Goal: Book appointment/travel/reservation

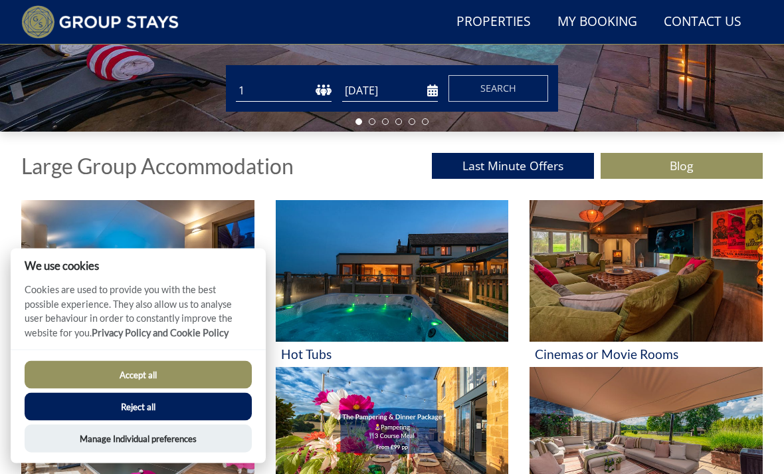
click at [91, 389] on button "Accept all" at bounding box center [138, 375] width 227 height 28
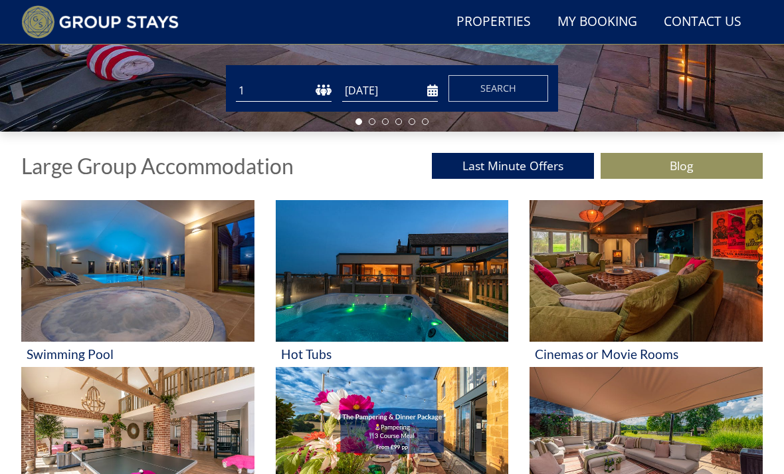
scroll to position [382, 0]
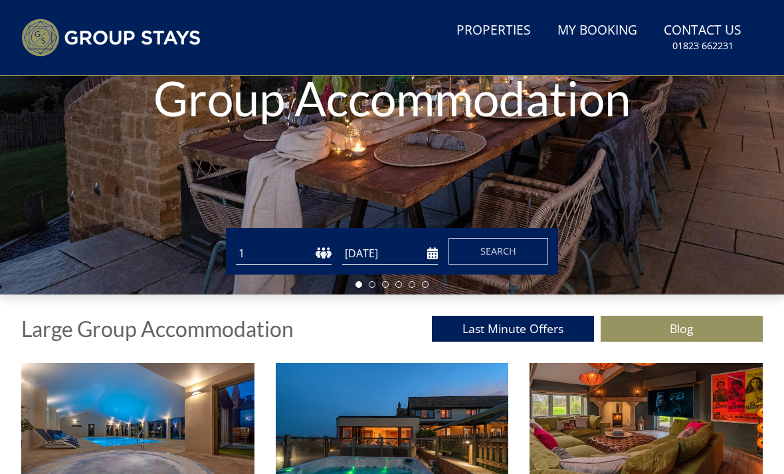
scroll to position [257, 0]
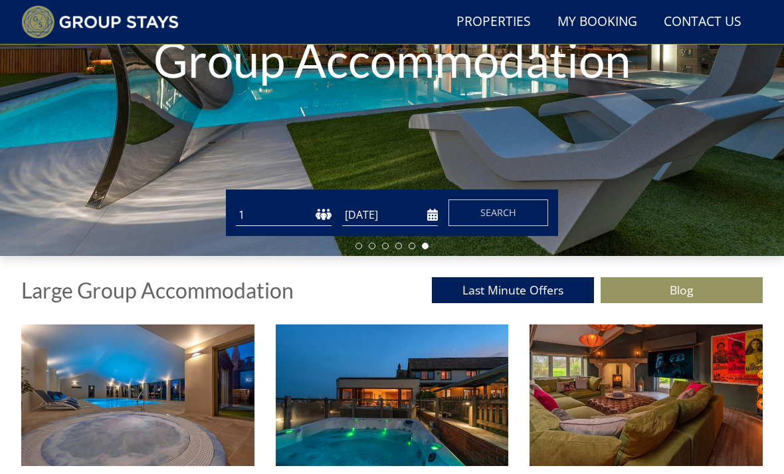
click at [303, 217] on select "1 2 3 4 5 6 7 8 9 10 11 12 13 14 15 16 17 18 19 20 21 22 23 24 25 26 27 28 29 3…" at bounding box center [284, 215] width 96 height 22
select select "16"
click at [422, 214] on input "[DATE]" at bounding box center [390, 215] width 96 height 22
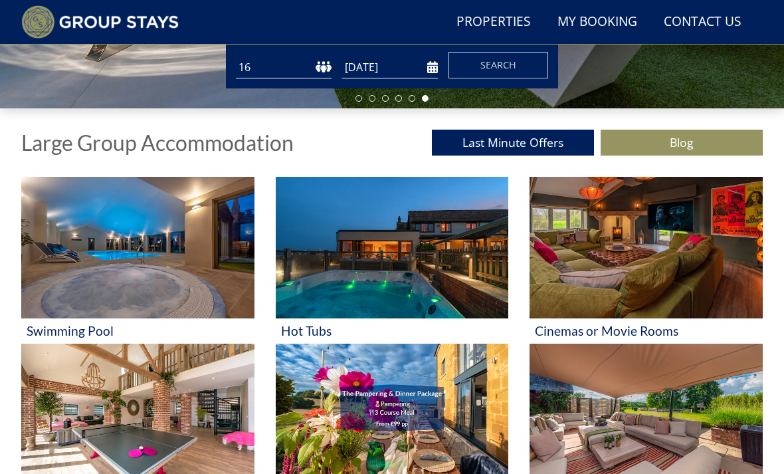
scroll to position [378, 0]
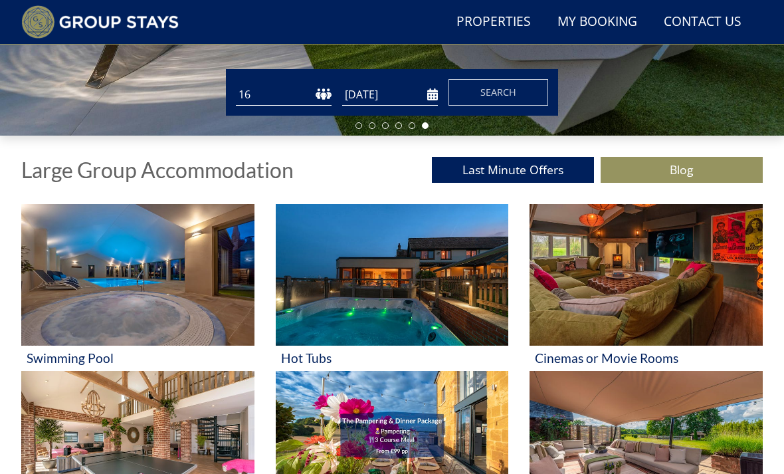
click at [432, 94] on input "[DATE]" at bounding box center [390, 95] width 96 height 22
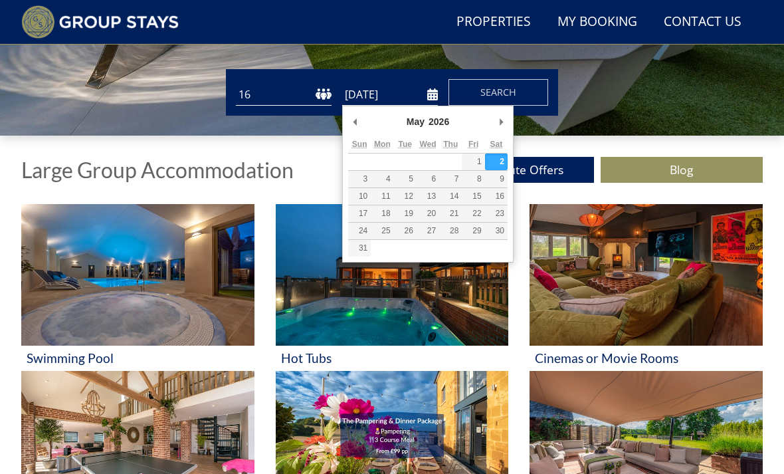
type input "[DATE]"
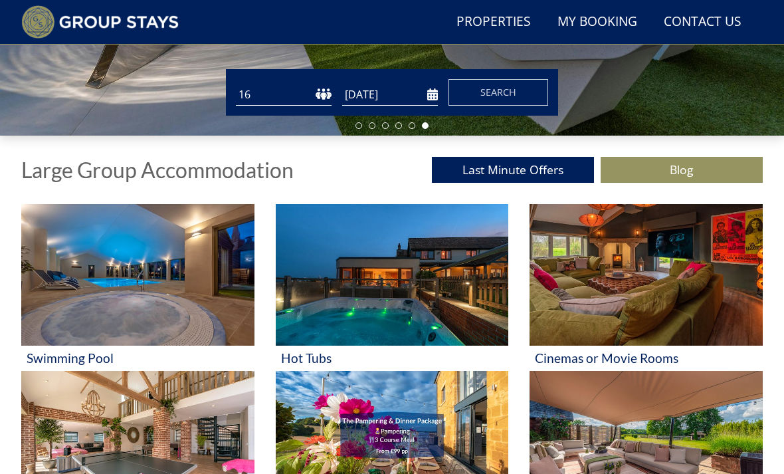
click at [532, 99] on button "Search" at bounding box center [499, 92] width 100 height 27
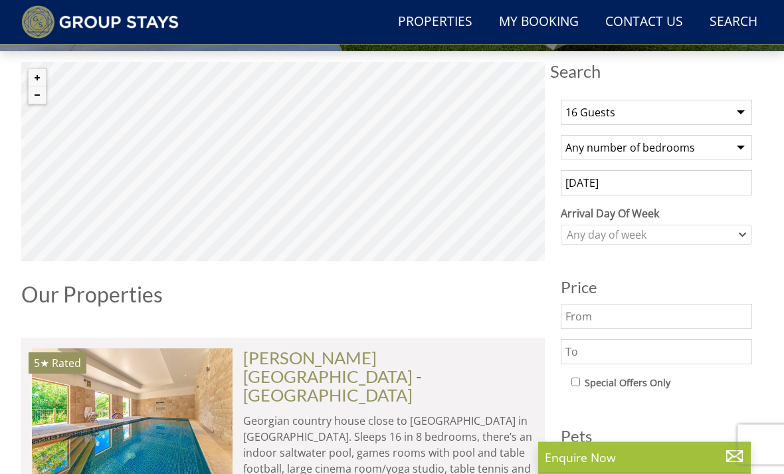
scroll to position [459, 0]
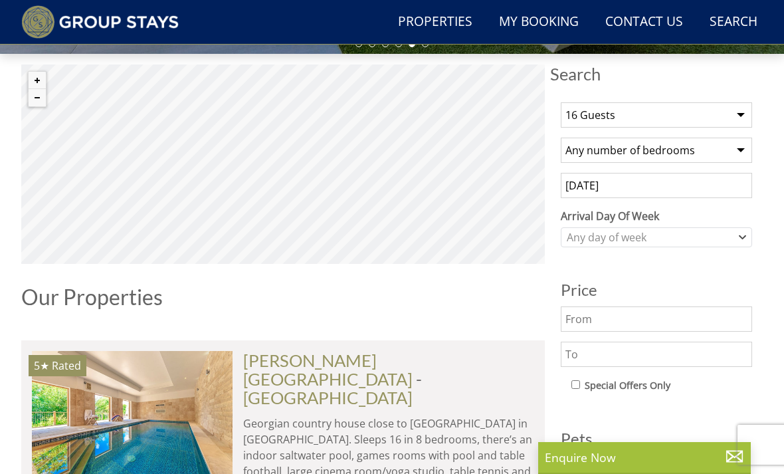
click at [41, 84] on button "Zoom in" at bounding box center [37, 80] width 17 height 17
click at [39, 79] on button "Zoom in" at bounding box center [37, 80] width 17 height 17
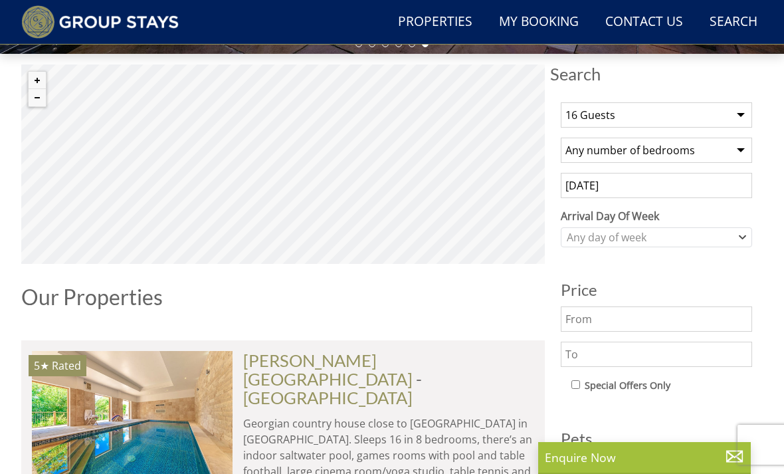
click at [164, 396] on img at bounding box center [132, 416] width 201 height 130
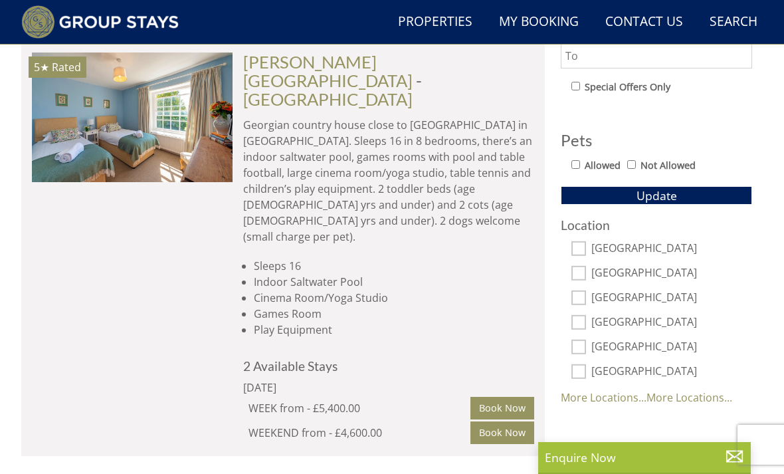
scroll to position [788, 0]
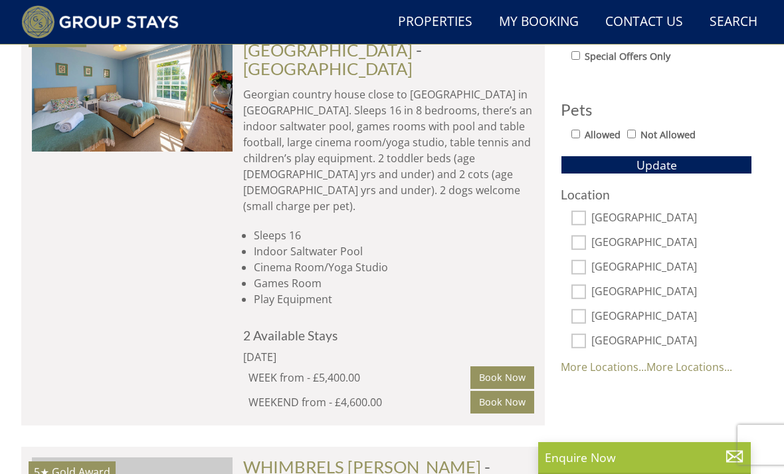
click at [622, 369] on link "More Locations..." at bounding box center [604, 367] width 86 height 15
click at [579, 338] on input "[GEOGRAPHIC_DATA]" at bounding box center [579, 341] width 15 height 15
checkbox input "true"
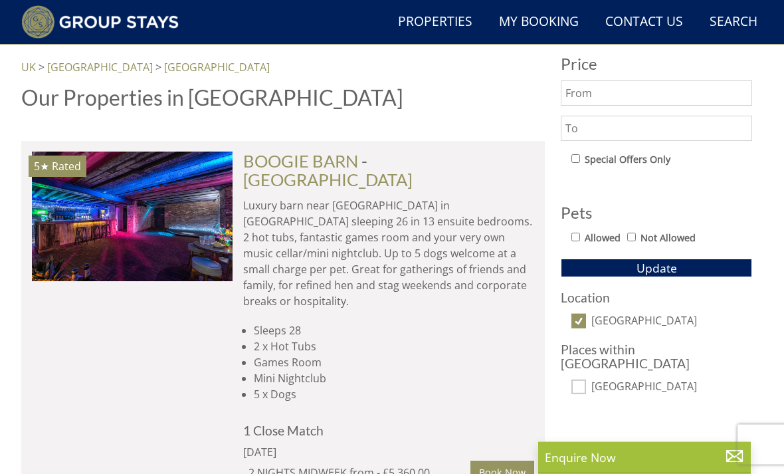
scroll to position [685, 0]
click at [413, 170] on link "[GEOGRAPHIC_DATA]" at bounding box center [328, 180] width 170 height 20
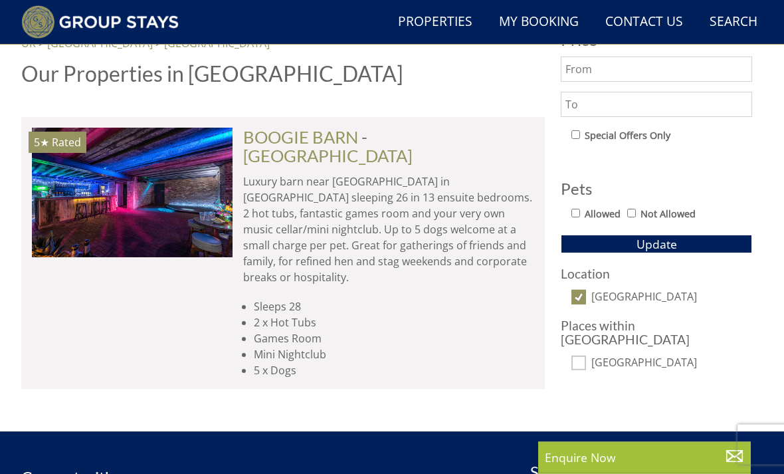
click at [413, 146] on link "[GEOGRAPHIC_DATA]" at bounding box center [328, 156] width 170 height 20
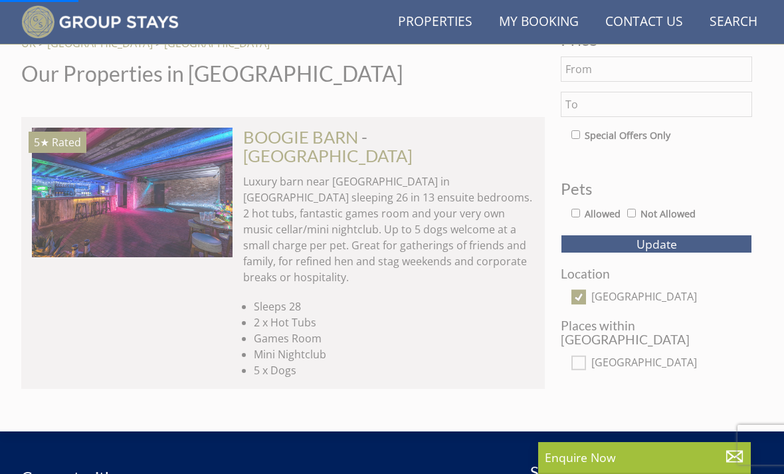
click at [192, 192] on img at bounding box center [132, 193] width 201 height 130
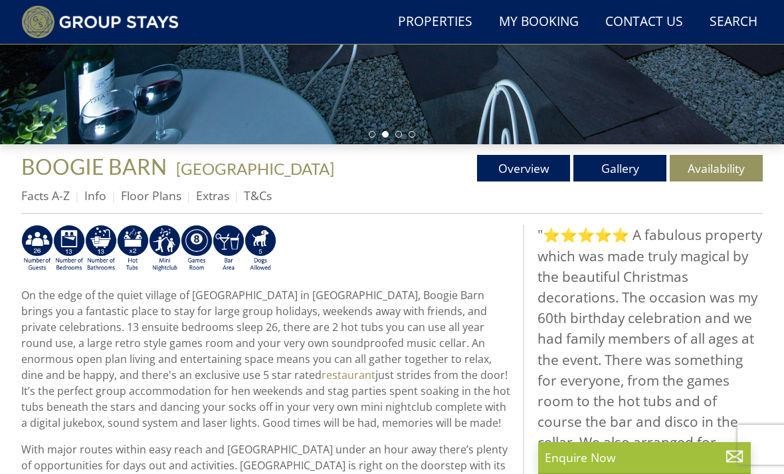
scroll to position [439, 0]
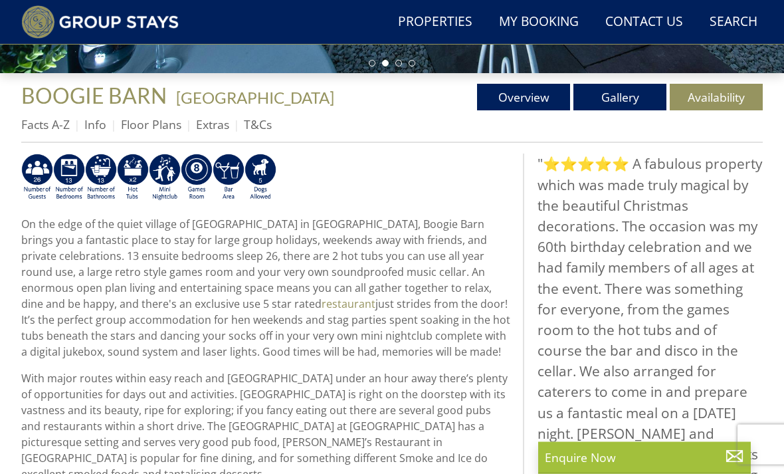
click at [166, 128] on link "Floor Plans" at bounding box center [151, 125] width 60 height 16
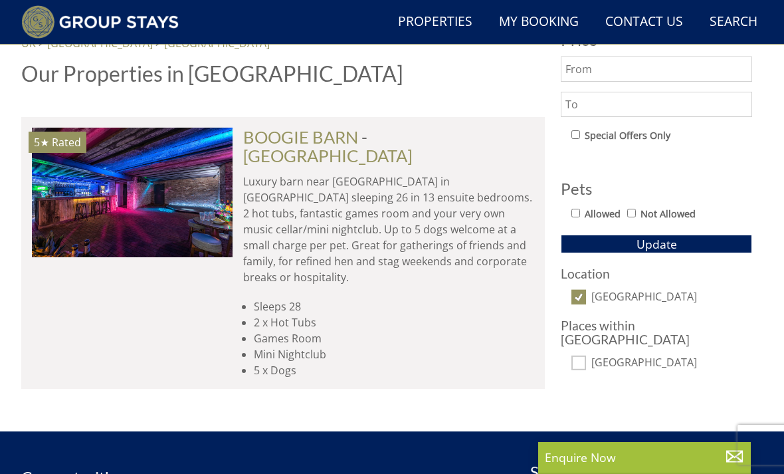
scroll to position [0, 5226]
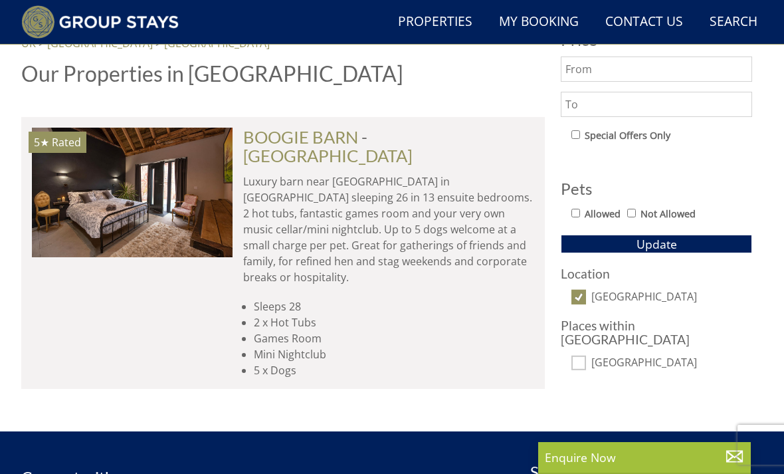
click at [578, 356] on input "[GEOGRAPHIC_DATA]" at bounding box center [579, 363] width 15 height 15
checkbox input "true"
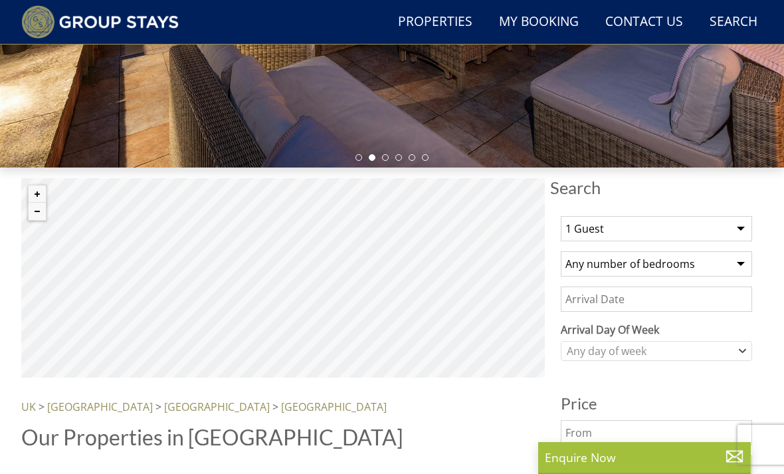
scroll to position [345, 0]
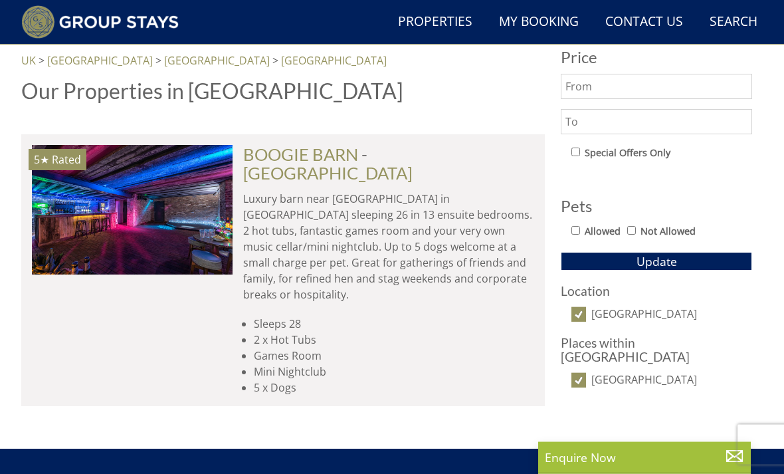
click at [583, 311] on input "[GEOGRAPHIC_DATA]" at bounding box center [579, 315] width 15 height 15
checkbox input "false"
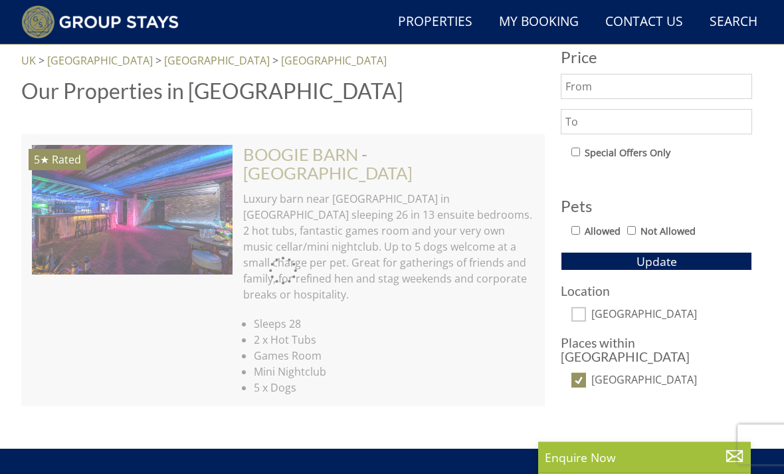
scroll to position [692, 0]
click at [582, 373] on input "[GEOGRAPHIC_DATA]" at bounding box center [579, 380] width 15 height 15
checkbox input "false"
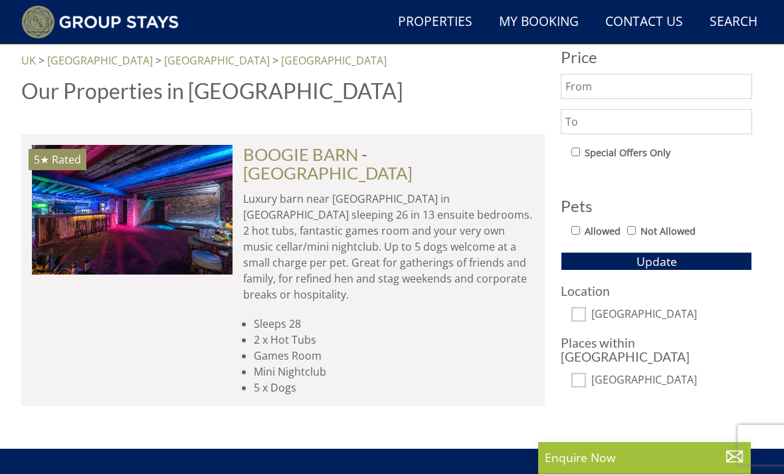
click at [689, 261] on button "Update" at bounding box center [656, 261] width 191 height 19
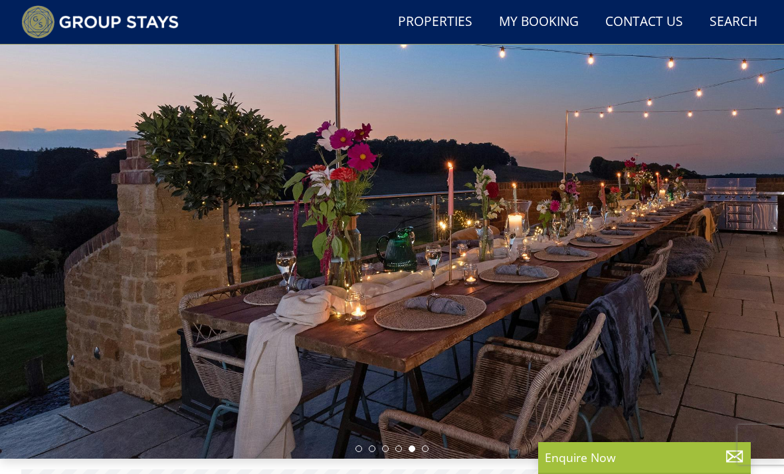
scroll to position [0, 0]
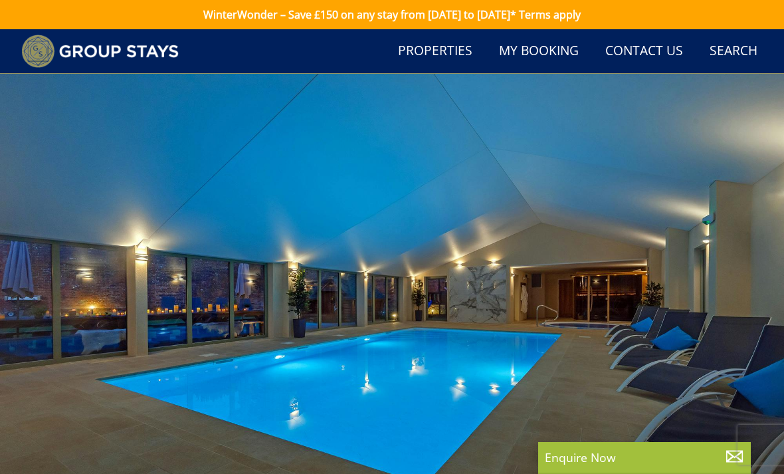
scroll to position [378, 0]
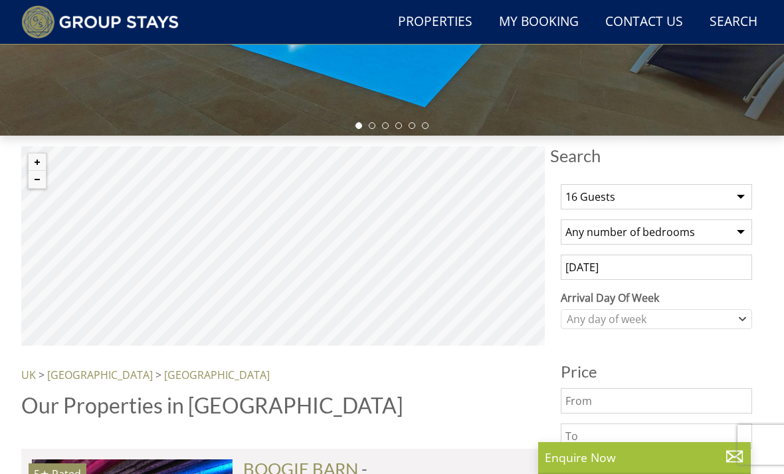
select select "16"
